Goal: Find contact information: Find contact information

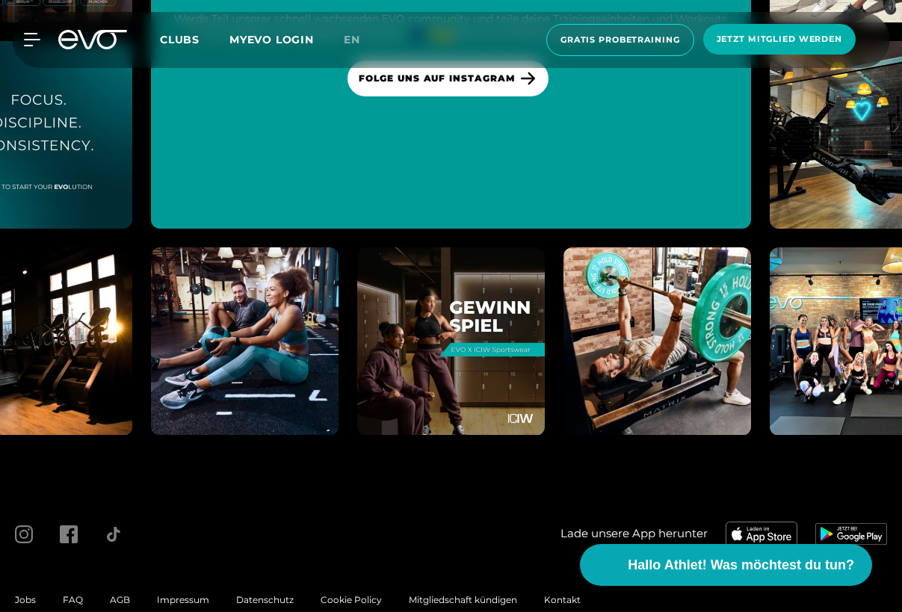
scroll to position [6789, 0]
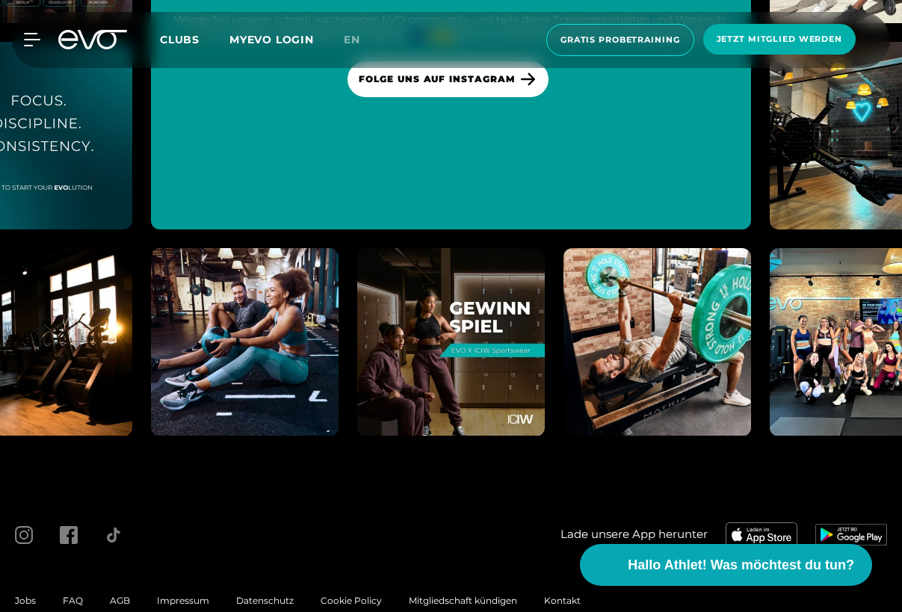
click at [546, 595] on span "Kontakt" at bounding box center [562, 600] width 37 height 11
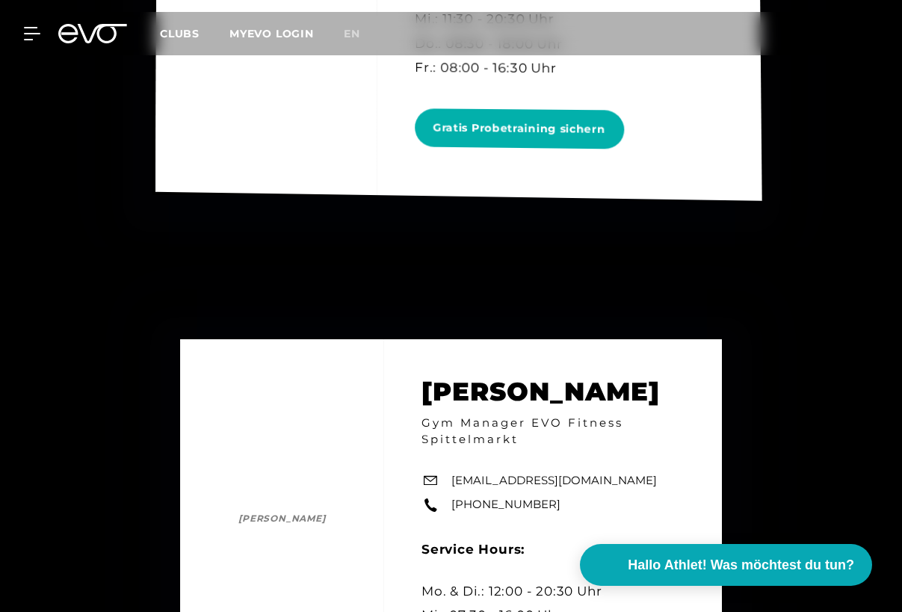
scroll to position [4190, 0]
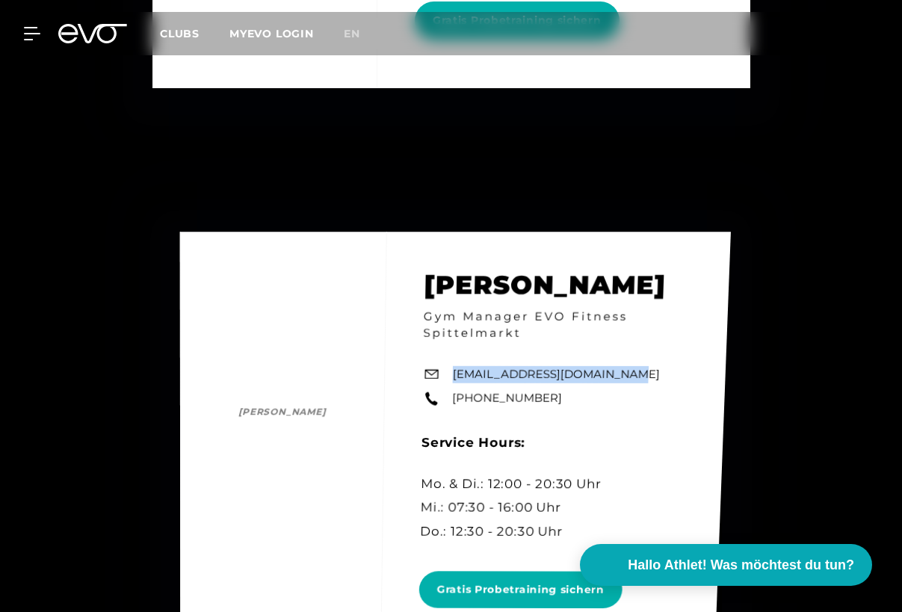
copy link "[EMAIL_ADDRESS][DOMAIN_NAME]"
drag, startPoint x: 627, startPoint y: 378, endPoint x: 458, endPoint y: 374, distance: 169.8
click at [458, 374] on div "[PERSON_NAME] Ma [PERSON_NAME] Gym Manager EVO Fitness Spittelmarkt [EMAIL_ADDR…" at bounding box center [456, 444] width 552 height 424
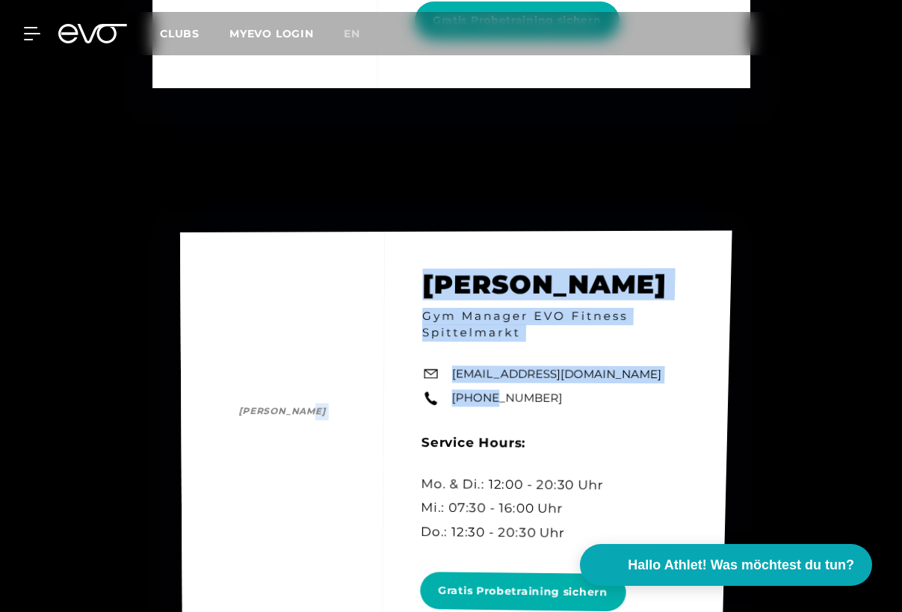
drag, startPoint x: 562, startPoint y: 399, endPoint x: 487, endPoint y: 398, distance: 74.8
click at [487, 398] on div "[PERSON_NAME] Ma [PERSON_NAME] Gym Manager EVO Fitness Spittelmarkt [EMAIL_ADDR…" at bounding box center [456, 446] width 553 height 430
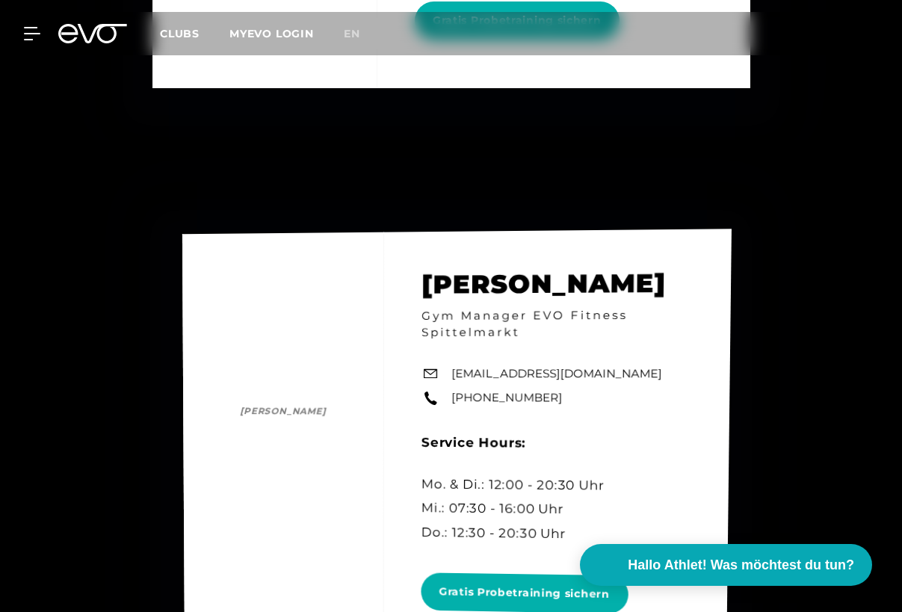
click at [612, 413] on div "[PERSON_NAME] Ma [PERSON_NAME] Gym Manager EVO Fitness Spittelmarkt [EMAIL_ADDR…" at bounding box center [457, 447] width 550 height 436
drag, startPoint x: 556, startPoint y: 397, endPoint x: 545, endPoint y: 401, distance: 12.1
click at [545, 401] on div "[PERSON_NAME] Ma [PERSON_NAME] Gym Manager EVO Fitness Spittelmarkt [EMAIL_ADDR…" at bounding box center [457, 447] width 550 height 435
copy div "[PERSON_NAME] Gym Manager EVO Fitness Spittelmarkt [EMAIL_ADDRESS][DOMAIN_NAME]…"
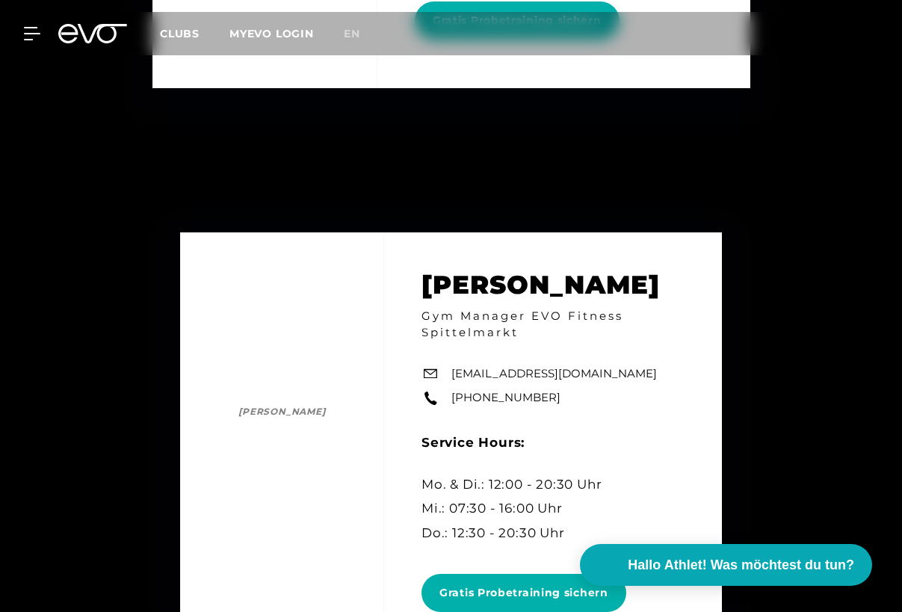
click at [86, 29] on icon at bounding box center [92, 33] width 69 height 19
